Goal: Find specific page/section: Find specific page/section

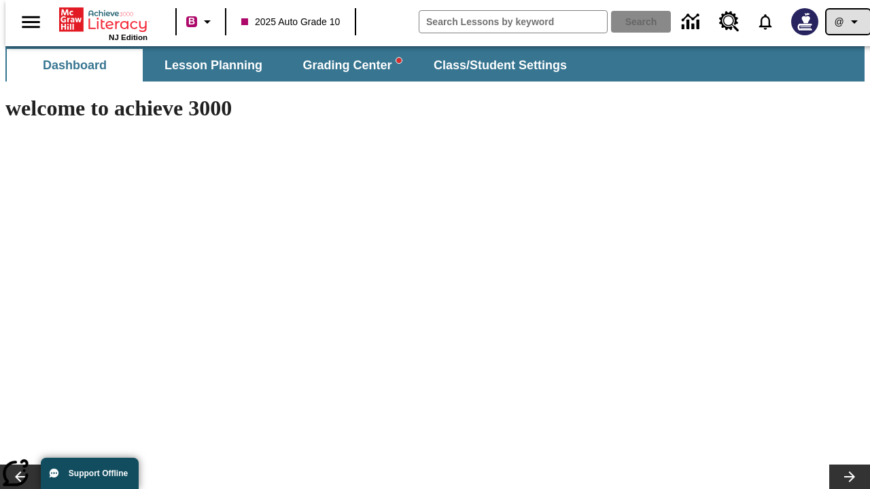
click at [846, 22] on icon "Profile/Settings" at bounding box center [854, 22] width 16 height 16
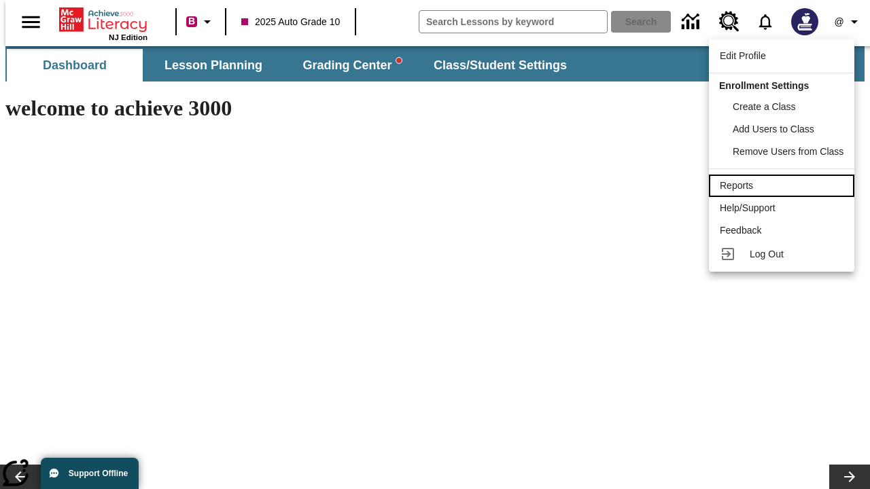
click at [784, 186] on div "Reports" at bounding box center [782, 186] width 124 height 14
